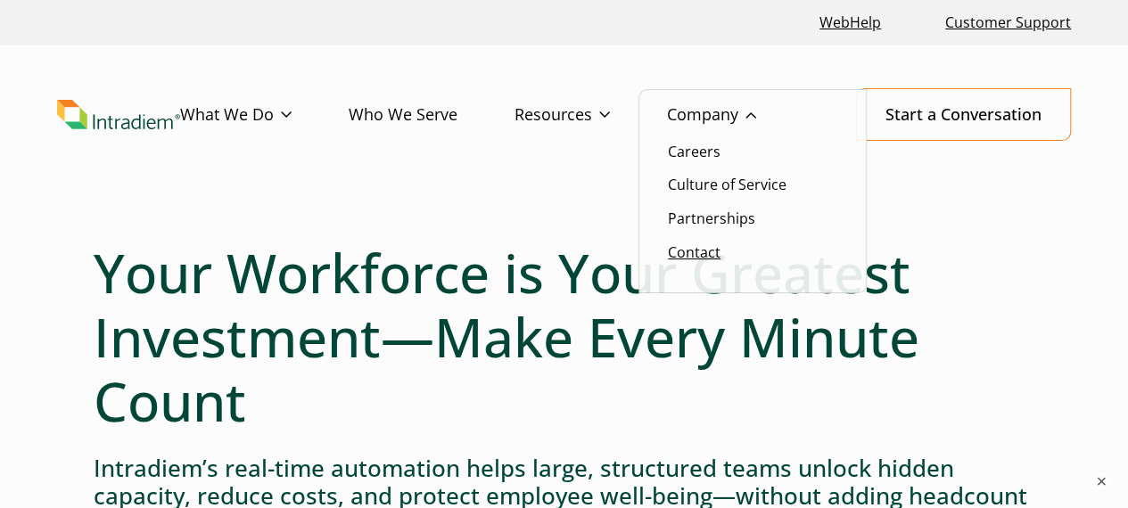
click at [696, 249] on link "Contact" at bounding box center [694, 253] width 53 height 20
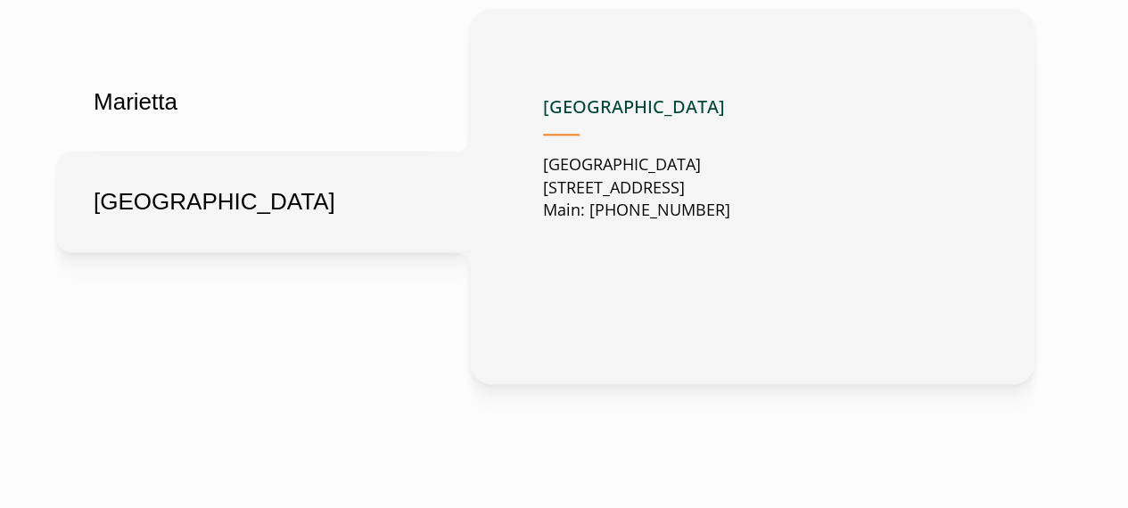
scroll to position [1070, 0]
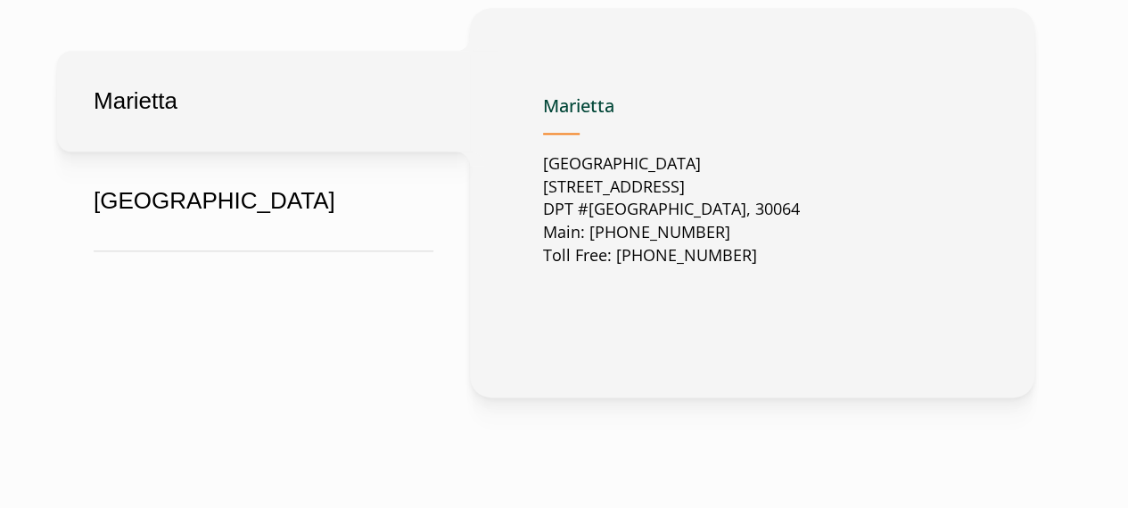
click at [177, 97] on button "Marietta" at bounding box center [263, 101] width 413 height 101
click at [161, 97] on button "Marietta" at bounding box center [263, 101] width 413 height 101
click at [157, 126] on button "Marietta" at bounding box center [263, 101] width 413 height 101
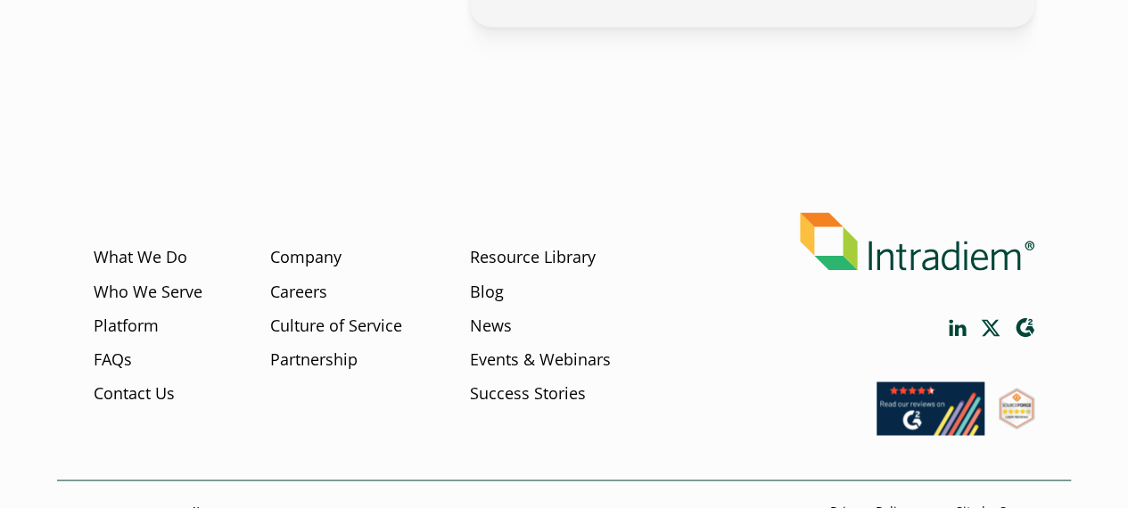
scroll to position [1464, 0]
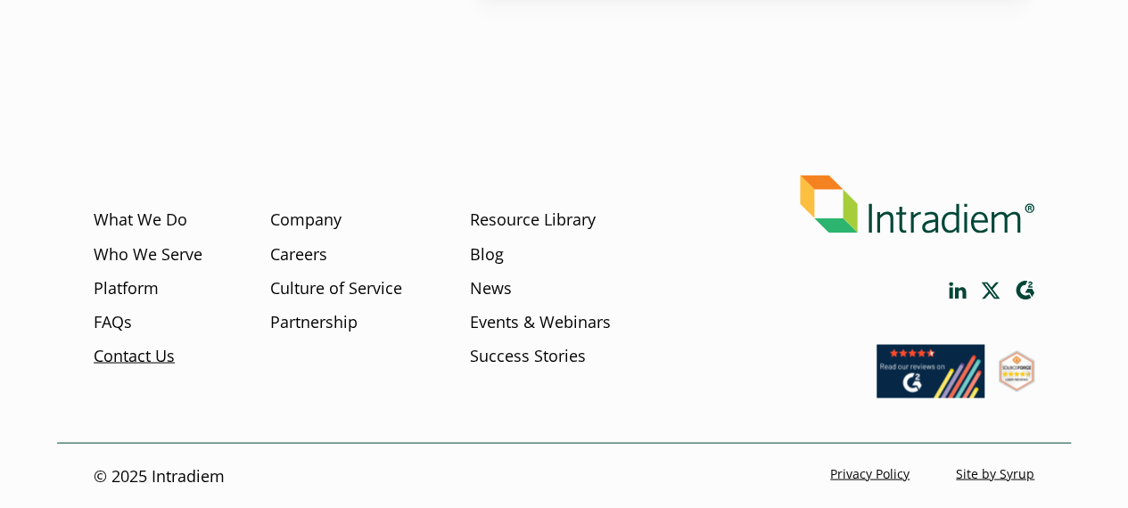
click at [105, 351] on link "Contact Us" at bounding box center [134, 355] width 81 height 23
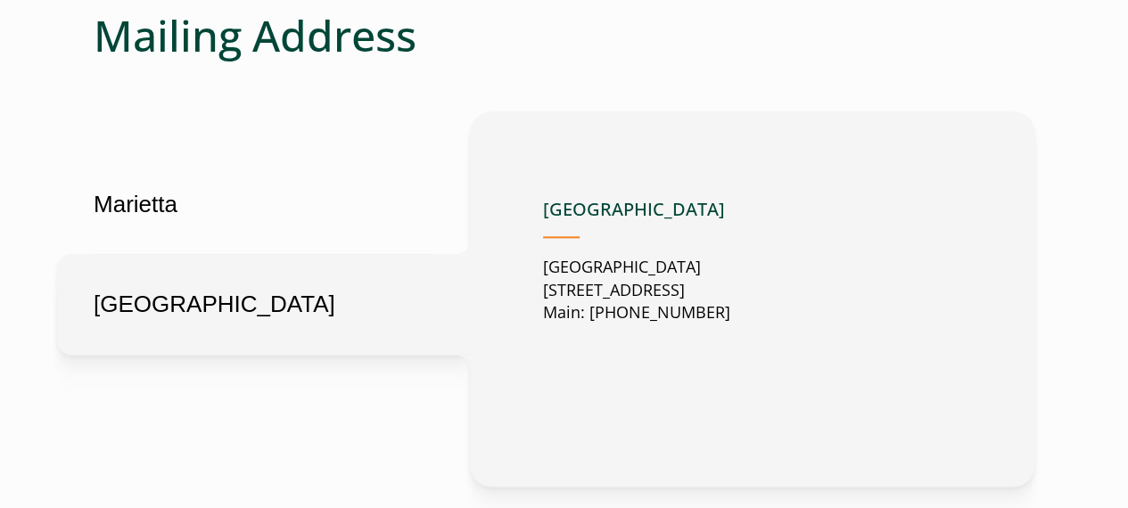
scroll to position [981, 0]
